Goal: Communication & Community: Answer question/provide support

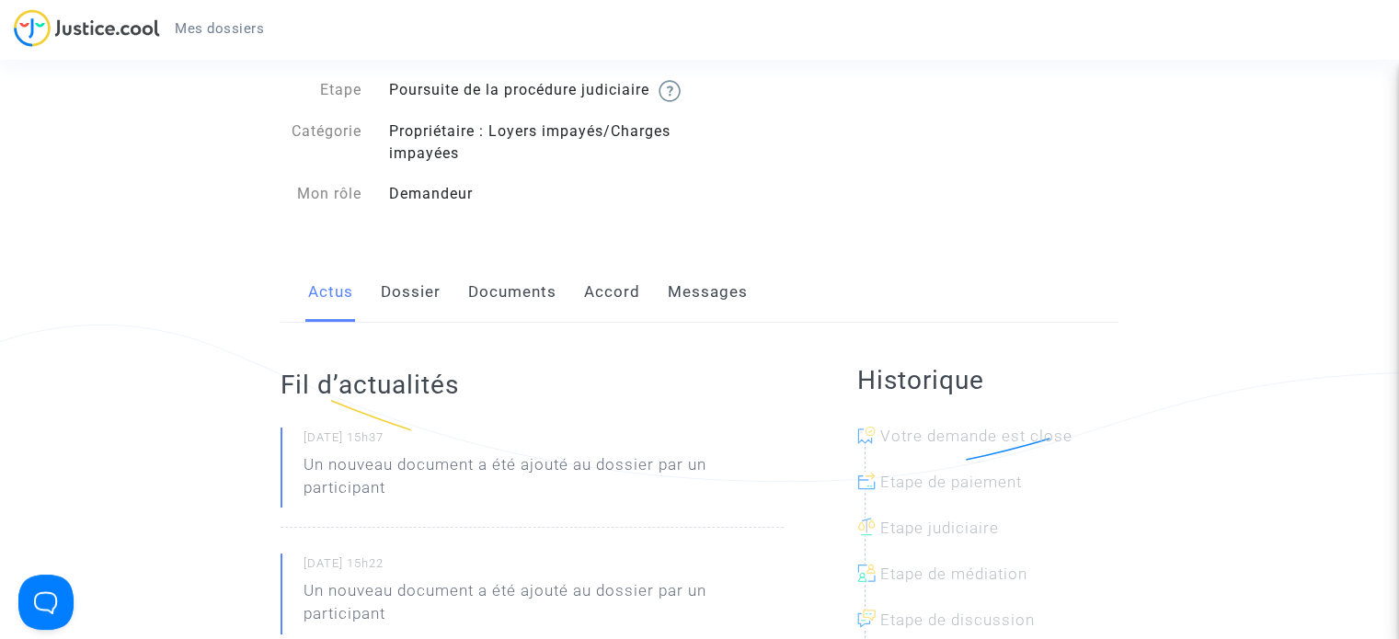
scroll to position [92, 0]
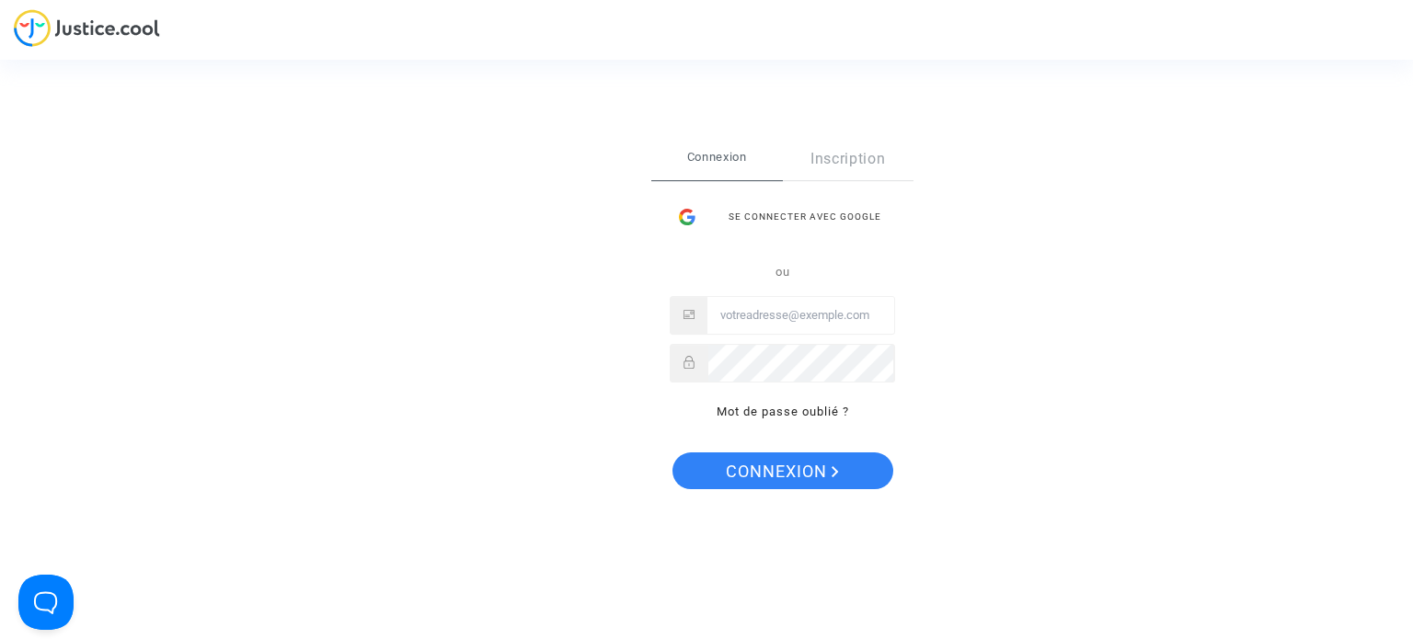
type input "[EMAIL_ADDRESS][DOMAIN_NAME]"
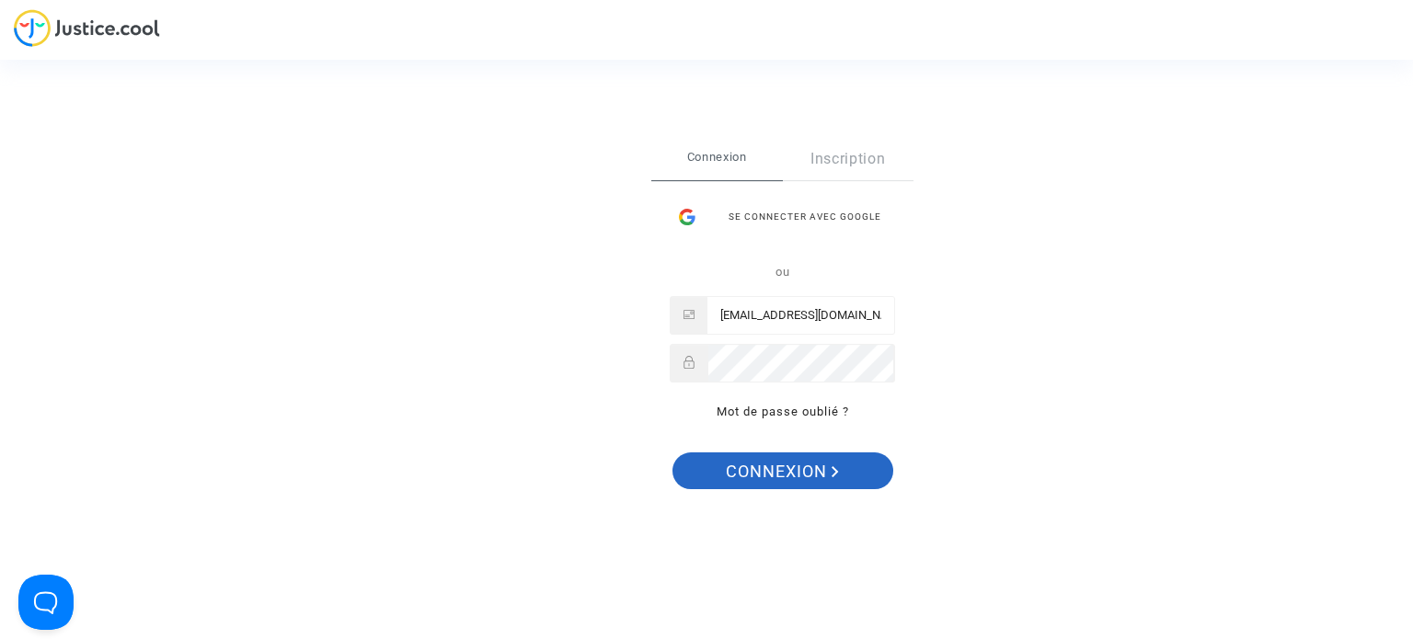
click at [776, 470] on span "Connexion" at bounding box center [782, 472] width 113 height 39
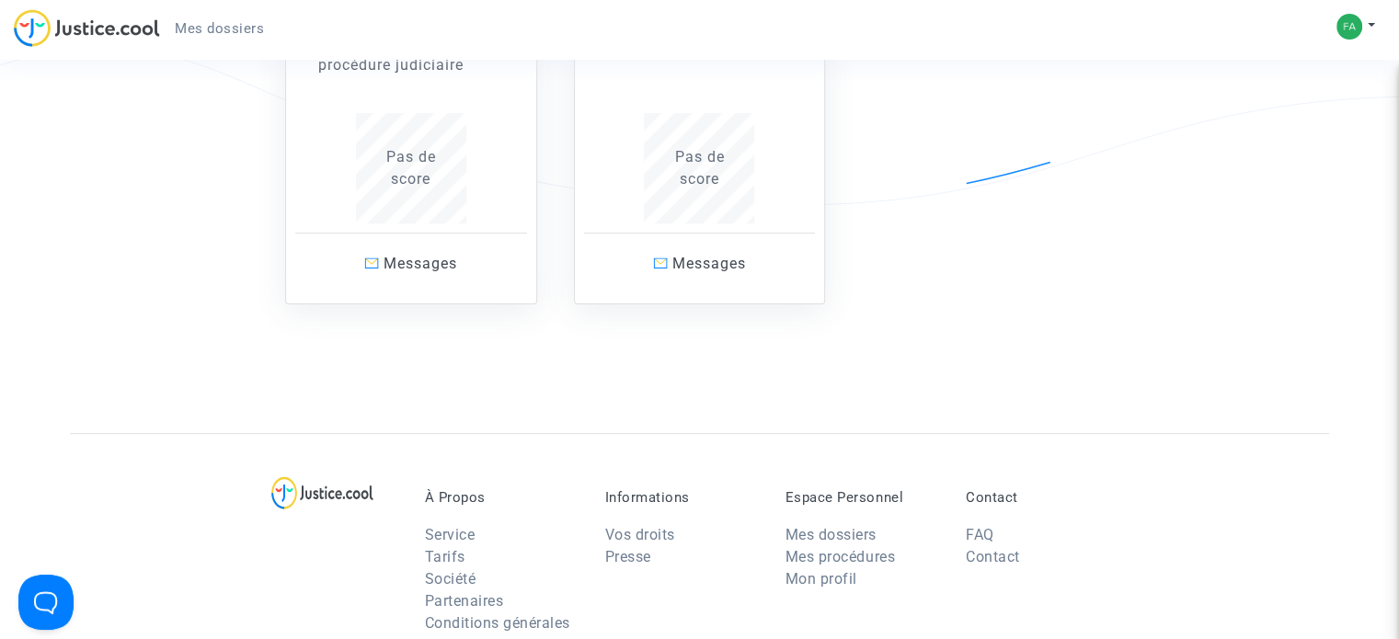
scroll to position [92, 0]
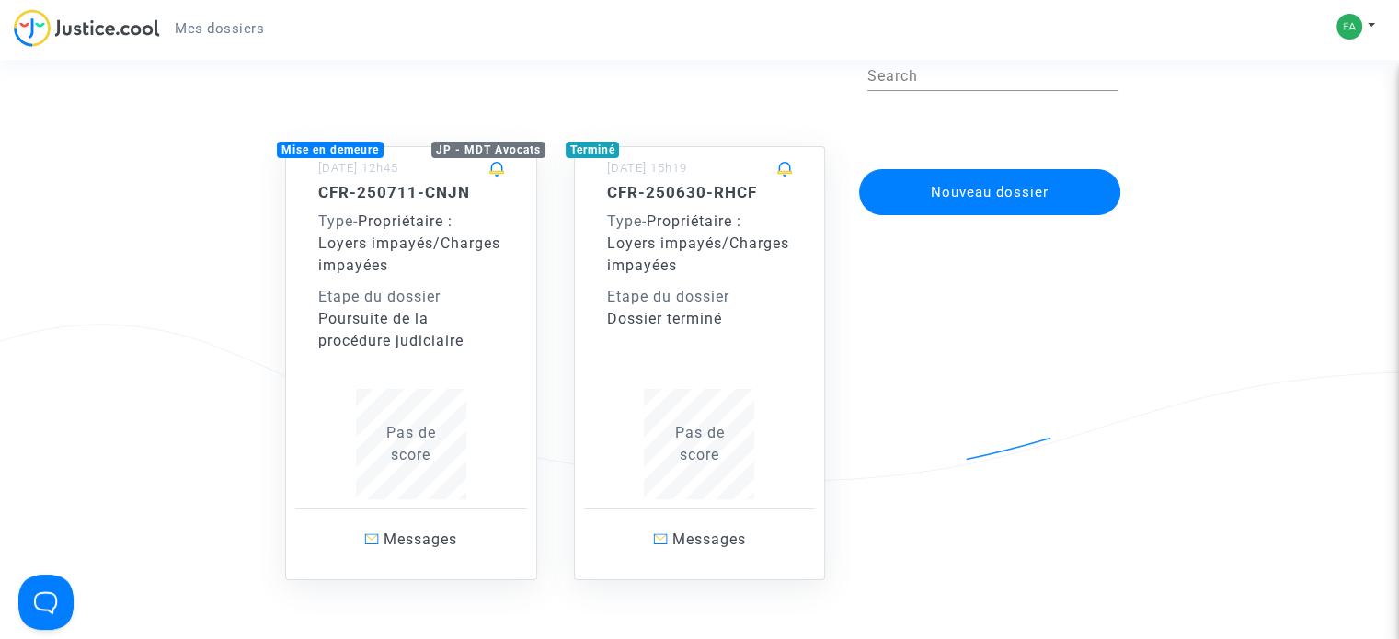
click at [425, 278] on div "CFR-250711-CNJN Type - Propriétaire : Loyers impayés/Charges impayées Etape du …" at bounding box center [411, 267] width 186 height 169
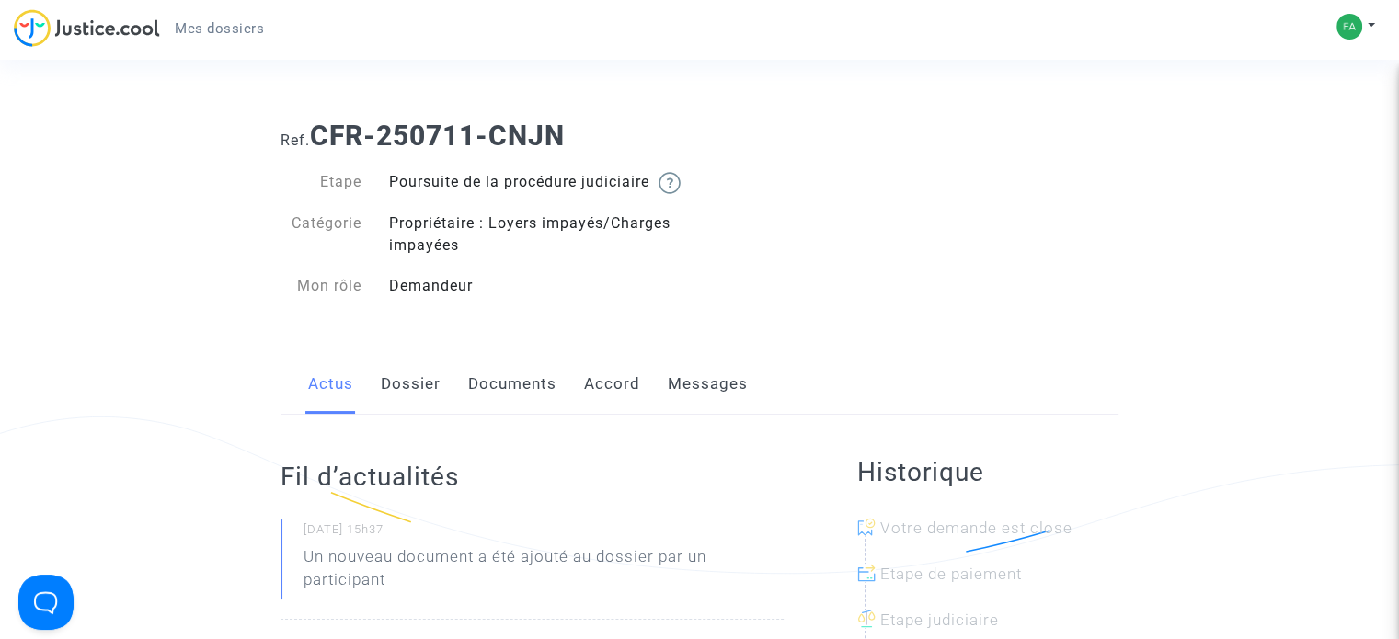
click at [721, 400] on link "Messages" at bounding box center [708, 384] width 80 height 61
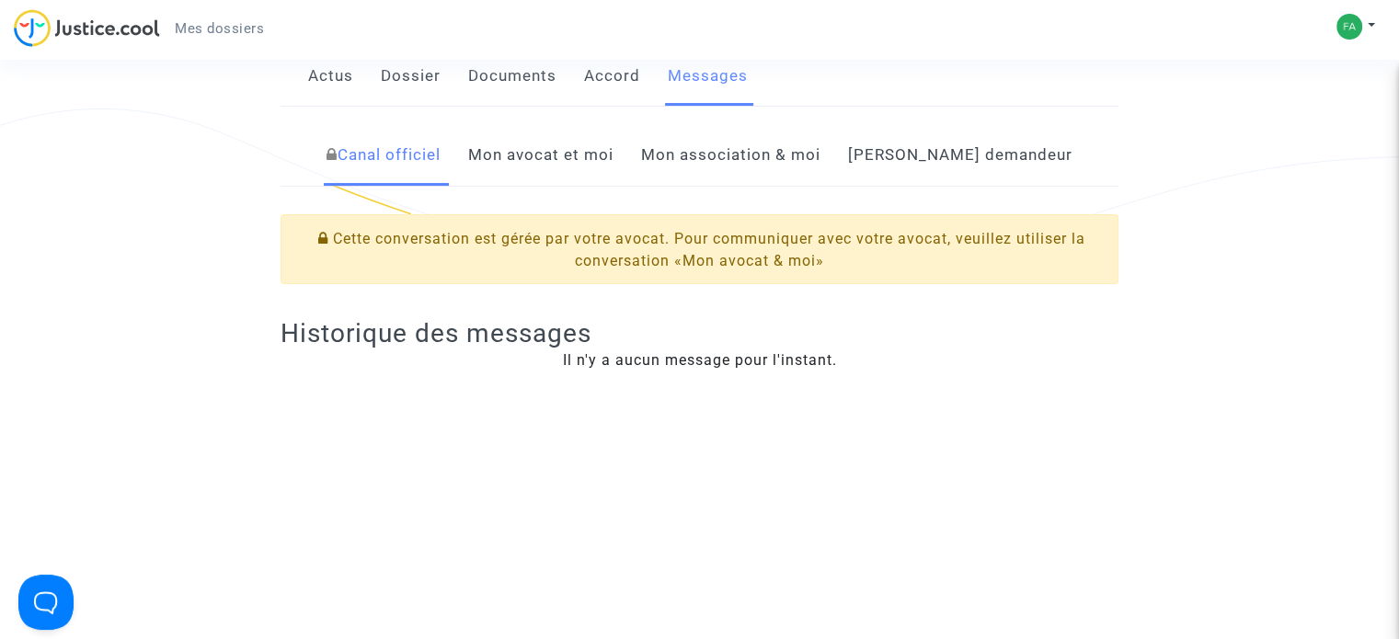
scroll to position [276, 0]
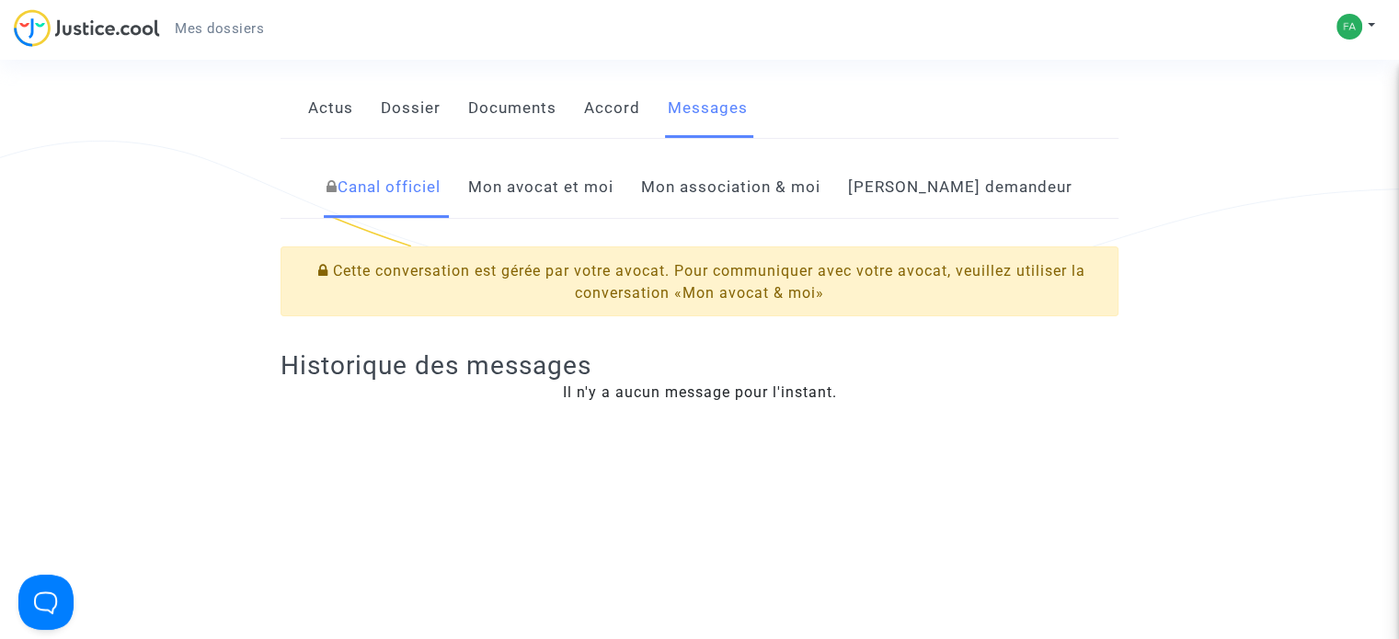
click at [592, 209] on link "Mon avocat et moi" at bounding box center [540, 187] width 145 height 61
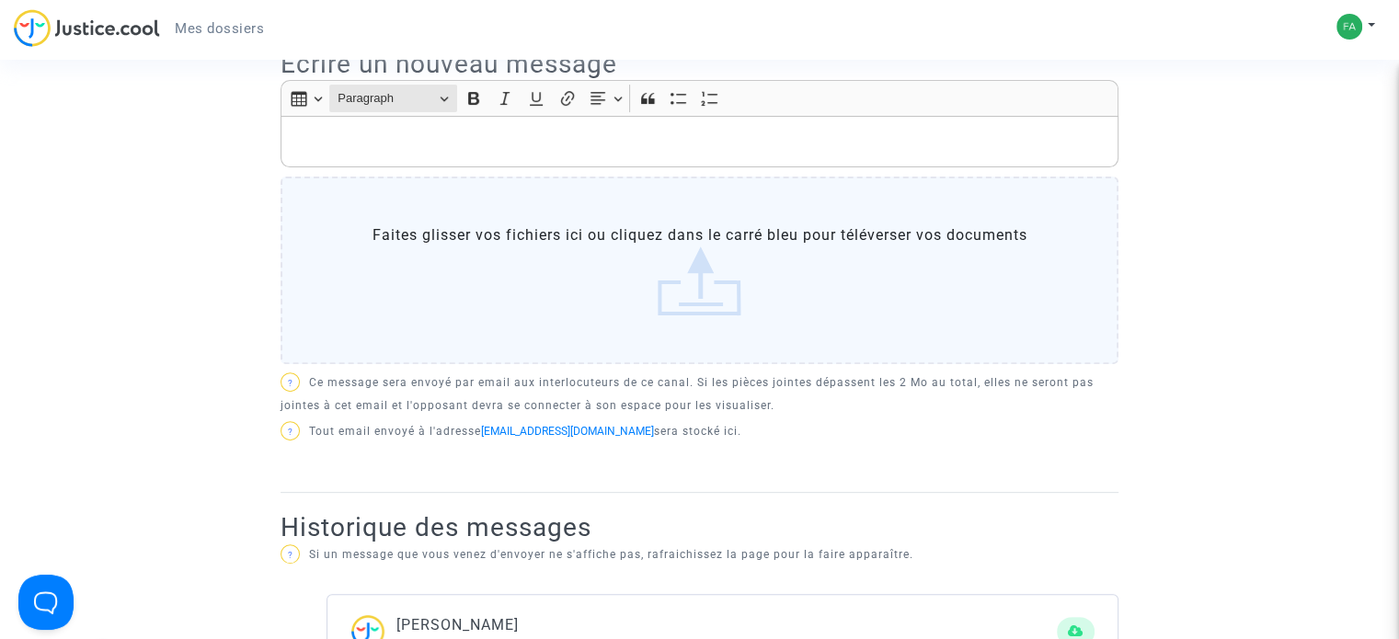
scroll to position [460, 0]
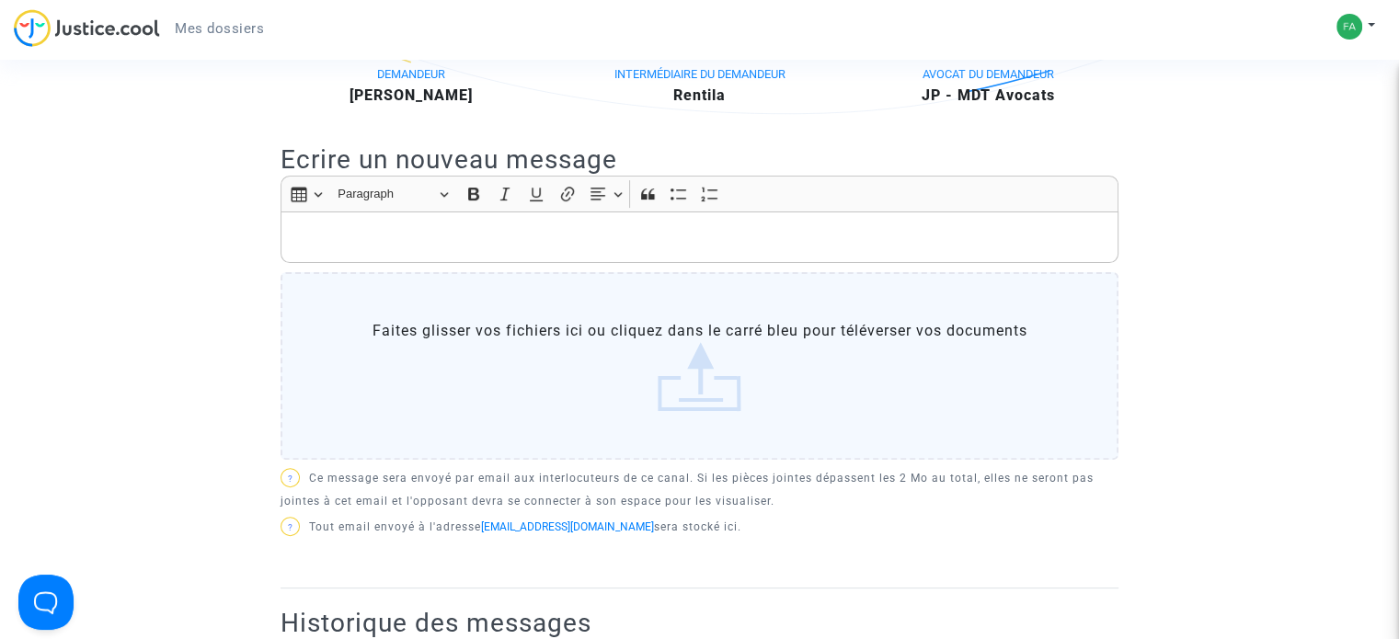
click at [382, 357] on label "Faites glisser vos fichiers ici ou cliquez dans le carré bleu pour téléverser v…" at bounding box center [700, 366] width 838 height 188
click at [0, 0] on input "Faites glisser vos fichiers ici ou cliquez dans le carré bleu pour téléverser v…" at bounding box center [0, 0] width 0 height 0
click at [372, 249] on p "Rich Text Editor, main" at bounding box center [700, 237] width 819 height 23
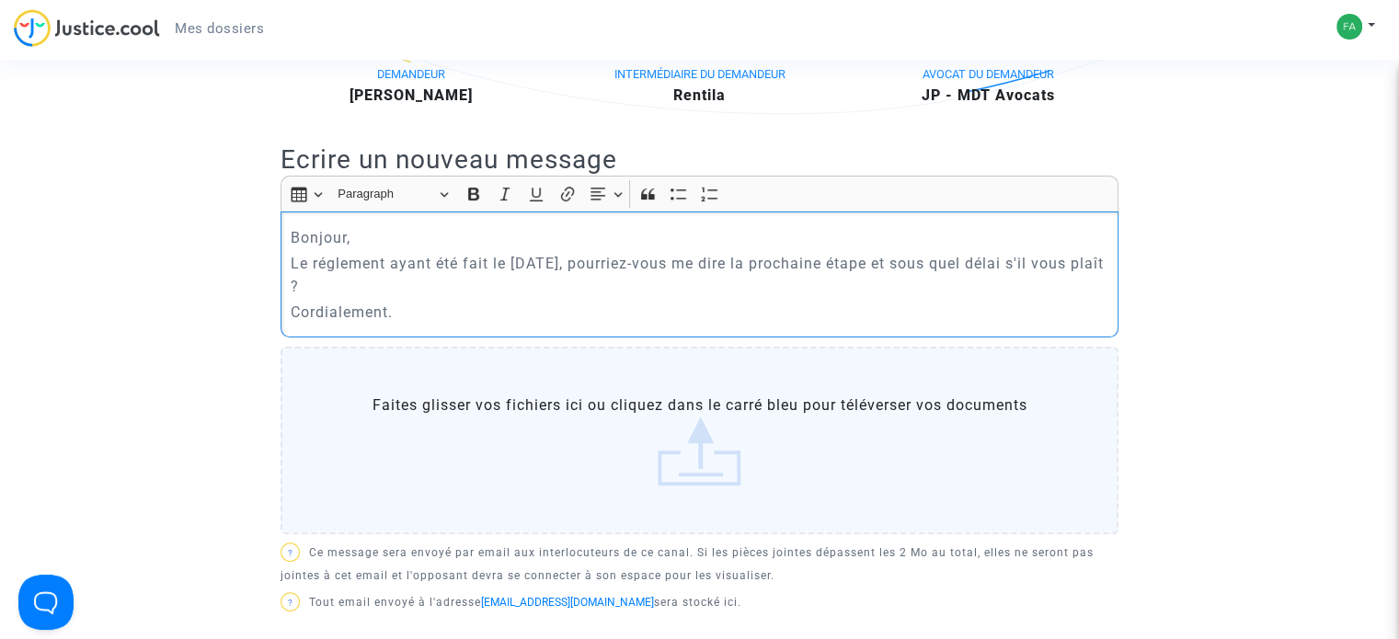
click at [346, 292] on p "Le réglement ayant été fait le [DATE], pourriez-vous me dire la prochaine étape…" at bounding box center [700, 275] width 819 height 46
click at [448, 298] on p "Le règlement ayant été fait le [DATE], pourriez-vous me dire la prochaine étape…" at bounding box center [700, 275] width 819 height 46
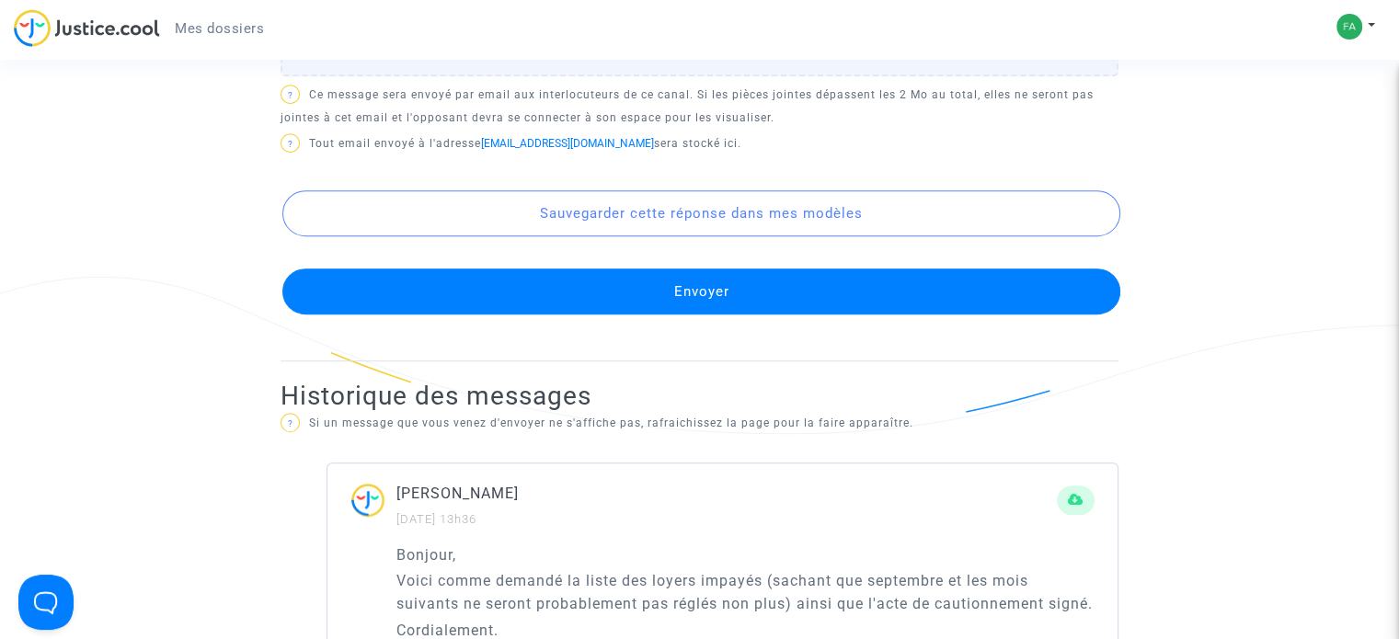
scroll to position [920, 0]
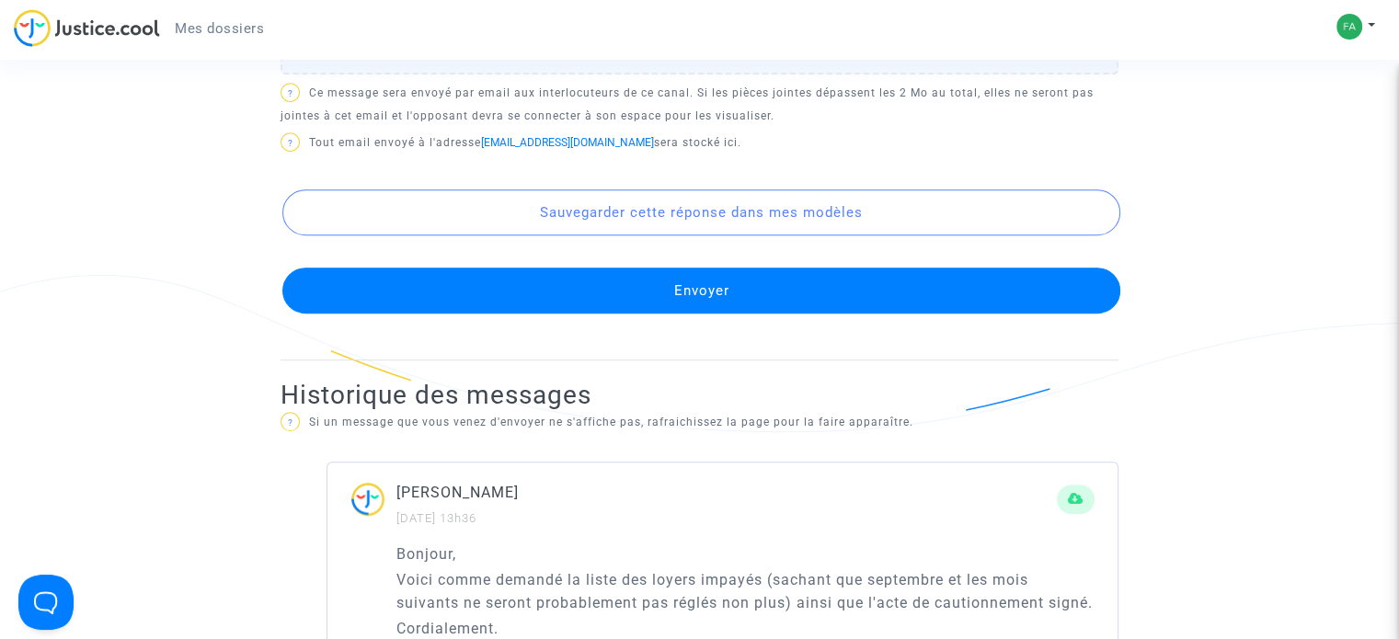
click at [681, 312] on button "Envoyer" at bounding box center [701, 291] width 838 height 46
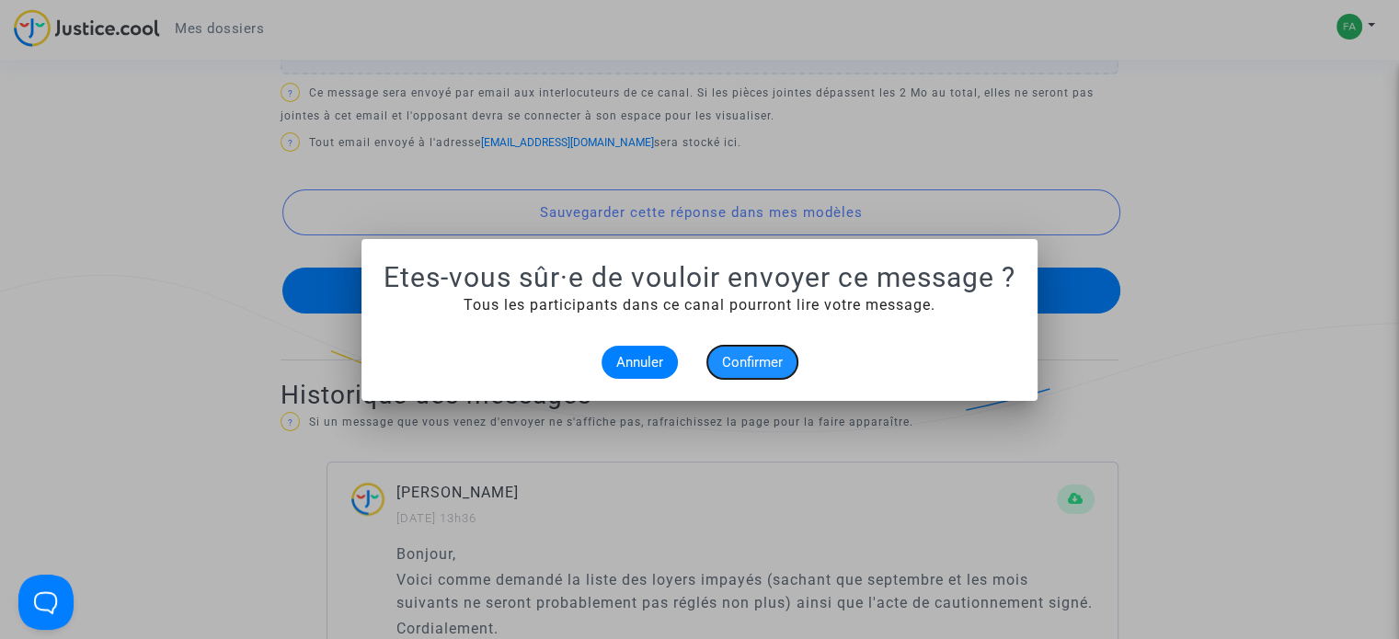
click at [759, 360] on span "Confirmer" at bounding box center [752, 362] width 61 height 17
